Goal: Information Seeking & Learning: Learn about a topic

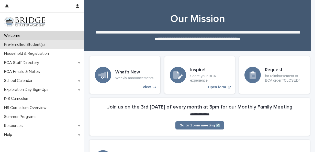
click at [33, 43] on p "Pre-Enrolled Student(s)" at bounding box center [25, 44] width 47 height 5
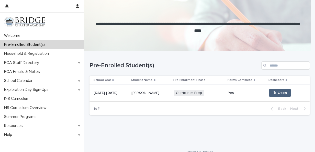
click at [279, 92] on span "🖱 Open" at bounding box center [280, 93] width 14 height 4
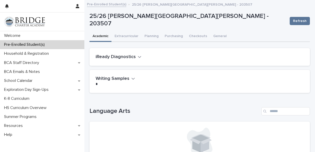
click at [110, 58] on h2 "iReady Diagnostics" at bounding box center [116, 57] width 40 height 6
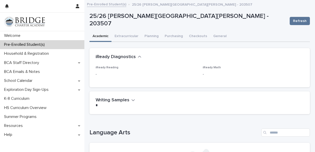
click at [110, 58] on h2 "iReady Diagnostics" at bounding box center [116, 57] width 40 height 6
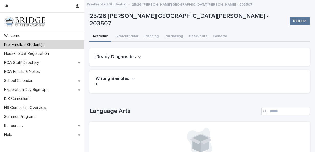
click at [110, 58] on h2 "iReady Diagnostics" at bounding box center [116, 57] width 40 height 6
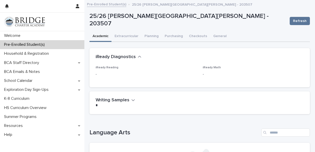
click at [104, 57] on h2 "iReady Diagnostics" at bounding box center [116, 57] width 40 height 6
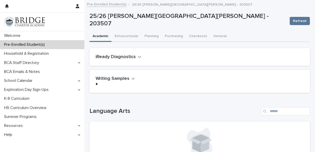
click at [104, 57] on h2 "iReady Diagnostics" at bounding box center [116, 57] width 40 height 6
click at [112, 55] on h2 "iReady Diagnostics" at bounding box center [116, 57] width 40 height 6
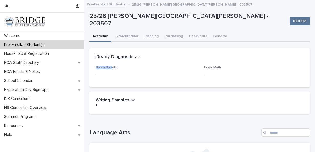
drag, startPoint x: 110, startPoint y: 70, endPoint x: 102, endPoint y: 64, distance: 9.6
click at [102, 64] on section "iReady Diagnostics iReady Reading - iReady Math -" at bounding box center [200, 67] width 221 height 39
click at [102, 64] on div "iReady Diagnostics" at bounding box center [200, 57] width 221 height 18
click at [174, 76] on p "-" at bounding box center [146, 74] width 101 height 5
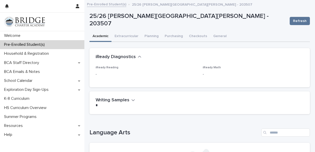
click at [200, 131] on h1 "Language Arts" at bounding box center [175, 132] width 170 height 7
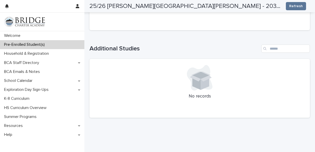
scroll to position [531, 0]
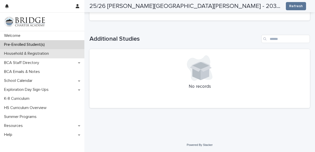
click at [29, 54] on p "Household & Registration" at bounding box center [27, 53] width 51 height 5
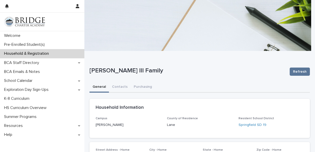
click at [217, 80] on div "[PERSON_NAME] III Family Refresh" at bounding box center [200, 71] width 221 height 20
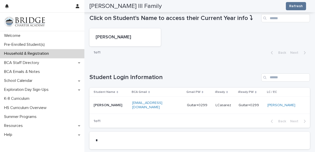
scroll to position [226, 0]
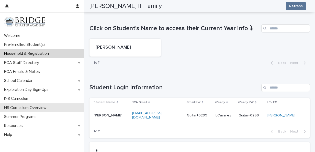
click at [33, 109] on p "HS Curriculum Overview" at bounding box center [26, 107] width 49 height 5
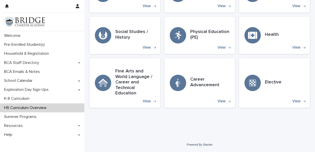
scroll to position [151, 0]
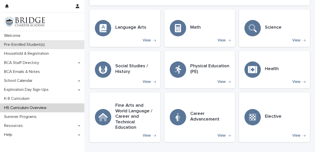
click at [32, 44] on p "Pre-Enrolled Student(s)" at bounding box center [25, 44] width 47 height 5
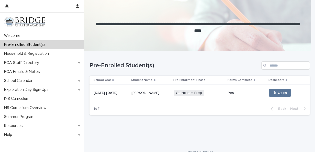
scroll to position [7, 0]
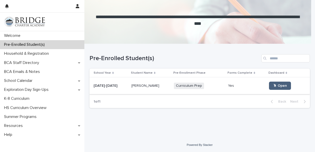
click at [273, 85] on span "🖱 Open" at bounding box center [280, 86] width 14 height 4
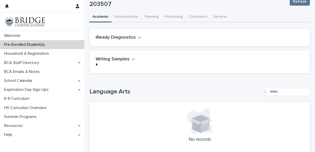
scroll to position [20, 0]
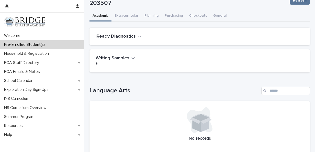
click at [120, 34] on h2 "iReady Diagnostics" at bounding box center [116, 37] width 40 height 6
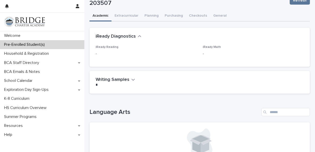
click at [120, 34] on h2 "iReady Diagnostics" at bounding box center [116, 37] width 40 height 6
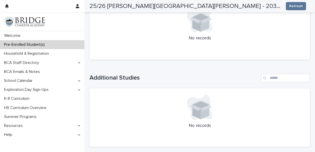
scroll to position [509, 0]
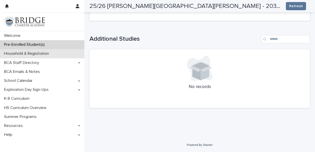
click at [40, 55] on p "Household & Registration" at bounding box center [27, 53] width 51 height 5
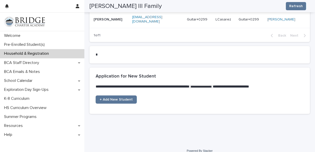
scroll to position [322, 0]
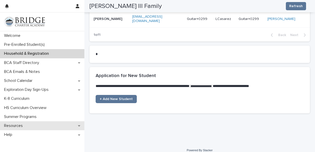
click at [82, 126] on div "Resources" at bounding box center [42, 125] width 84 height 9
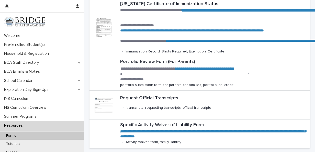
scroll to position [256, 0]
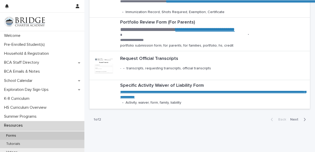
click at [13, 143] on p "Tutorials" at bounding box center [13, 144] width 22 height 4
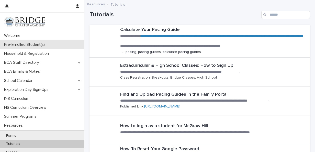
click at [37, 46] on p "Pre-Enrolled Student(s)" at bounding box center [25, 44] width 47 height 5
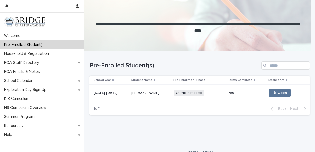
click at [190, 92] on span "Curriculum Prep" at bounding box center [189, 93] width 30 height 6
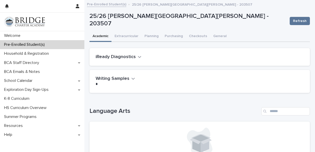
click at [119, 58] on h2 "iReady Diagnostics" at bounding box center [116, 57] width 40 height 6
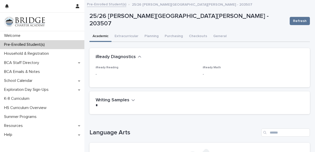
click at [119, 58] on h2 "iReady Diagnostics" at bounding box center [116, 57] width 40 height 6
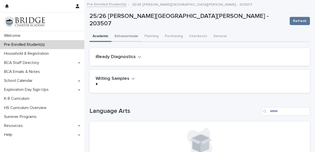
click at [127, 36] on button "Extracurricular" at bounding box center [127, 36] width 30 height 11
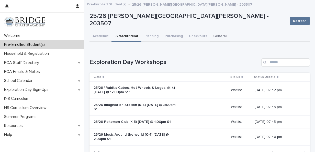
click at [216, 34] on button "General" at bounding box center [219, 36] width 19 height 11
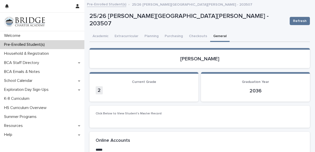
click at [210, 65] on section "[PERSON_NAME]" at bounding box center [200, 58] width 221 height 20
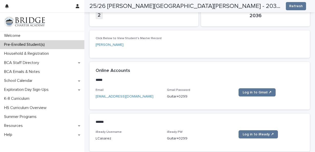
scroll to position [82, 0]
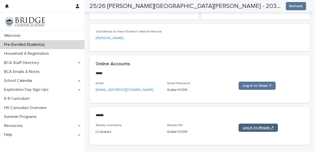
click at [247, 128] on span "Log in to iReady ↗" at bounding box center [258, 128] width 31 height 4
